Goal: Check status: Check status

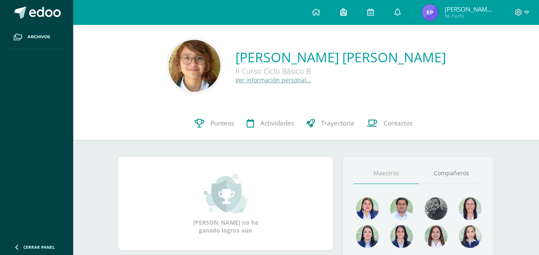
click at [354, 15] on link at bounding box center [343, 12] width 27 height 25
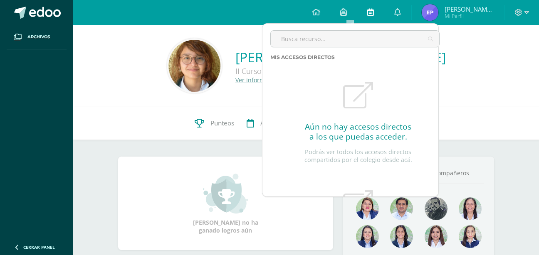
click at [374, 15] on icon at bounding box center [370, 11] width 7 height 7
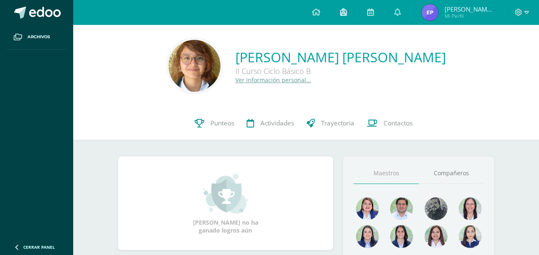
click at [347, 9] on icon at bounding box center [343, 11] width 7 height 7
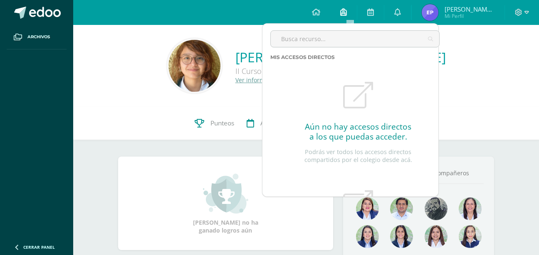
click at [345, 8] on link at bounding box center [343, 12] width 27 height 25
click at [196, 129] on link "Punteos" at bounding box center [214, 123] width 52 height 33
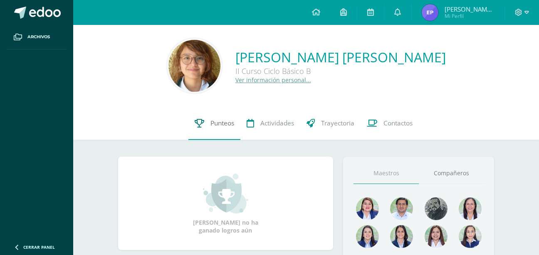
click at [196, 127] on icon at bounding box center [200, 123] width 10 height 9
click at [203, 133] on link "Punteos" at bounding box center [214, 123] width 52 height 33
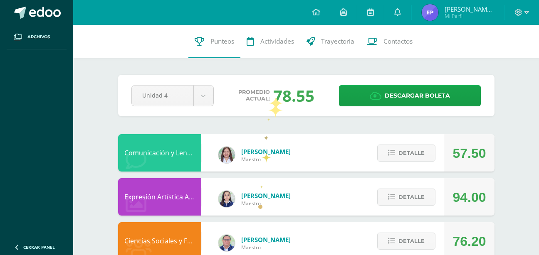
click at [269, 89] on span "Promedio actual:" at bounding box center [254, 95] width 32 height 13
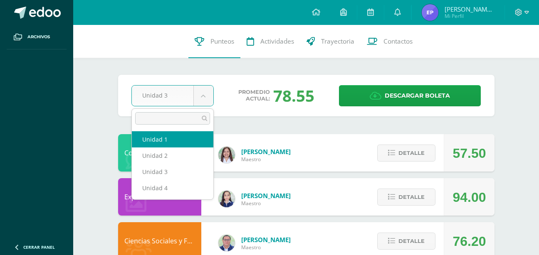
select select "Unidad 1"
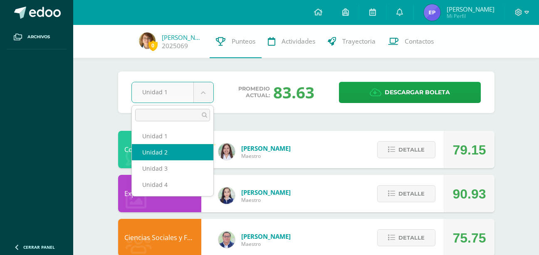
select select "Unidad 2"
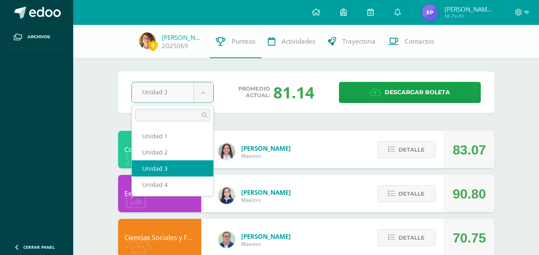
select select "Unidad 3"
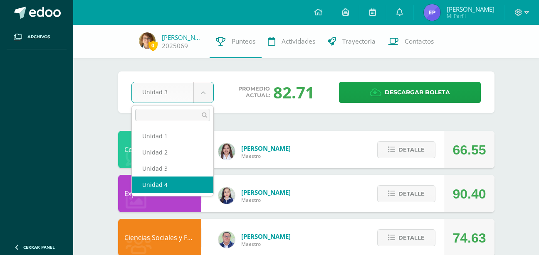
select select "Unidad 4"
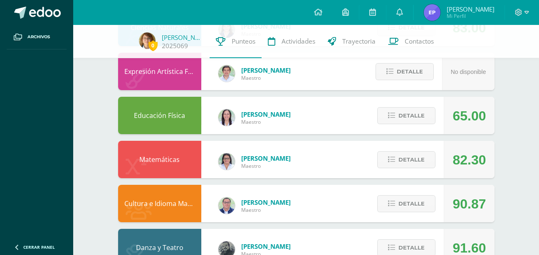
scroll to position [537, 0]
